Goal: Task Accomplishment & Management: Use online tool/utility

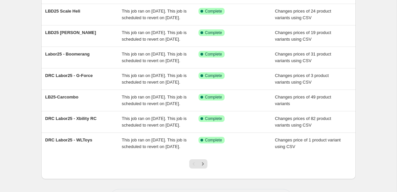
scroll to position [141, 0]
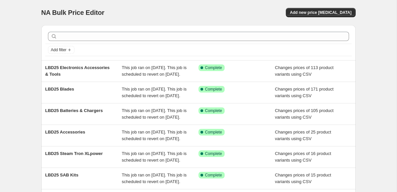
click at [24, 80] on div "NA Bulk Price Editor. This page is ready NA Bulk Price Editor Add new price cha…" at bounding box center [198, 170] width 397 height 341
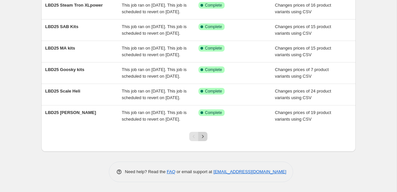
scroll to position [215, 0]
click at [206, 136] on button "Next" at bounding box center [202, 136] width 9 height 9
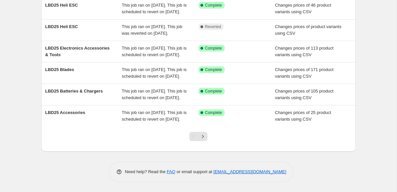
scroll to position [176, 0]
click at [51, 57] on span "LBD25 Electronics Accessories & Tools" at bounding box center [77, 52] width 65 height 12
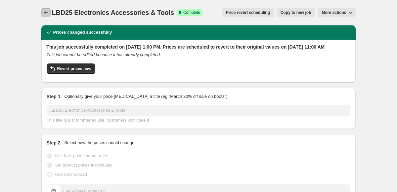
click at [46, 10] on icon "Price change jobs" at bounding box center [46, 12] width 7 height 7
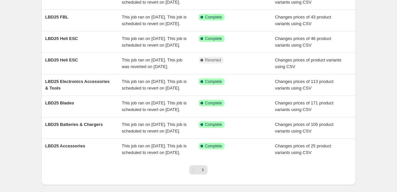
scroll to position [215, 0]
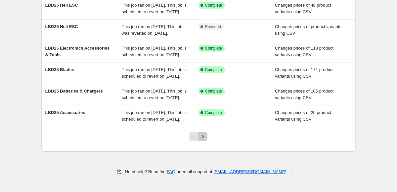
click at [202, 136] on icon "Next" at bounding box center [203, 136] width 7 height 7
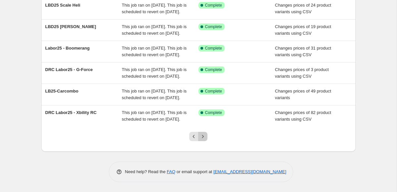
click at [204, 138] on icon "Next" at bounding box center [203, 136] width 7 height 7
